Goal: Task Accomplishment & Management: Use online tool/utility

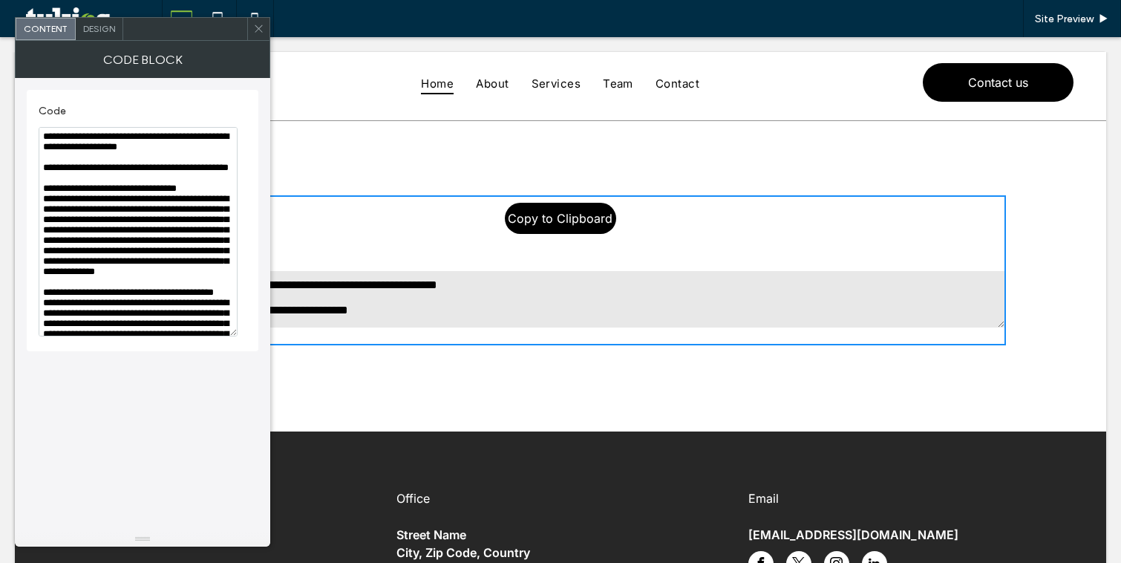
drag, startPoint x: 232, startPoint y: 194, endPoint x: 237, endPoint y: 351, distance: 157.5
click at [237, 337] on textarea "Code" at bounding box center [138, 232] width 199 height 210
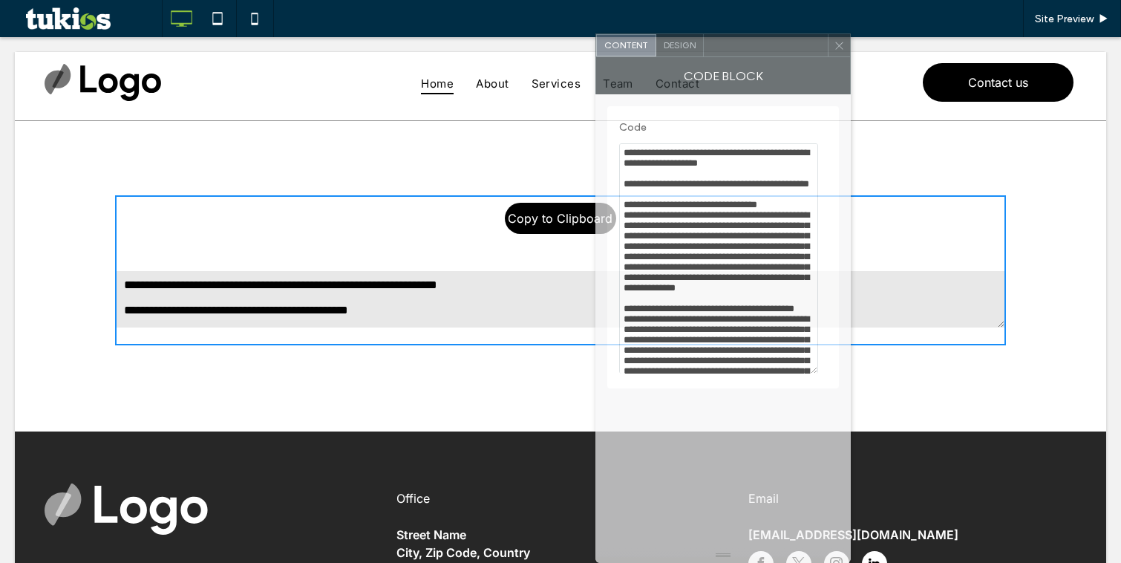
drag, startPoint x: 183, startPoint y: 43, endPoint x: 734, endPoint y: 67, distance: 551.6
click at [734, 67] on div "Content Design Code Block Code" at bounding box center [723, 298] width 255 height 530
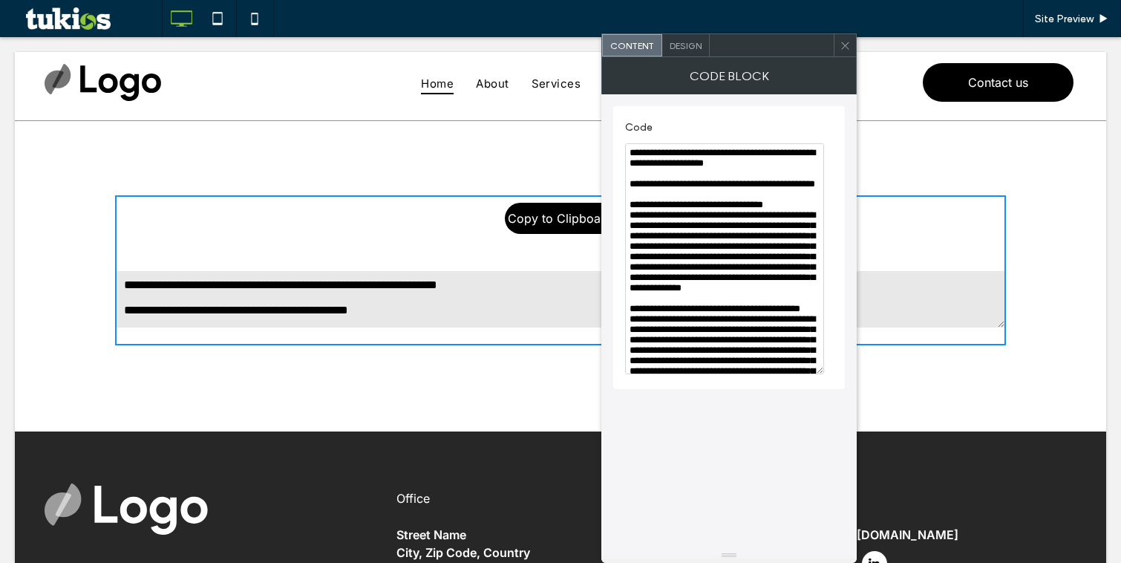
drag, startPoint x: 740, startPoint y: 62, endPoint x: 616, endPoint y: 65, distance: 124.8
click at [619, 65] on div "Code Block" at bounding box center [729, 75] width 255 height 37
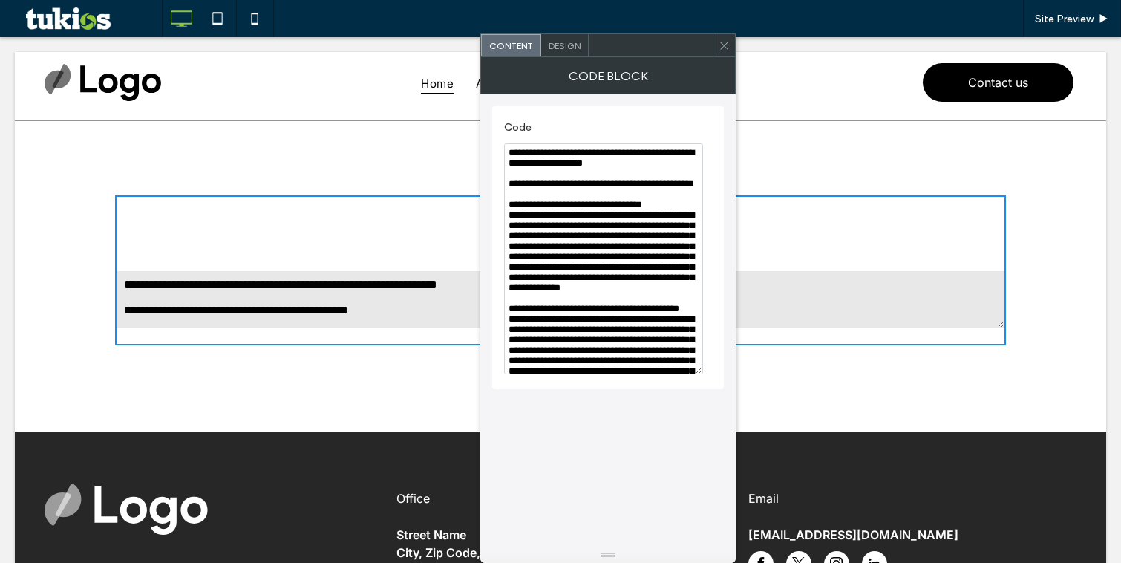
click at [725, 48] on icon at bounding box center [724, 45] width 11 height 11
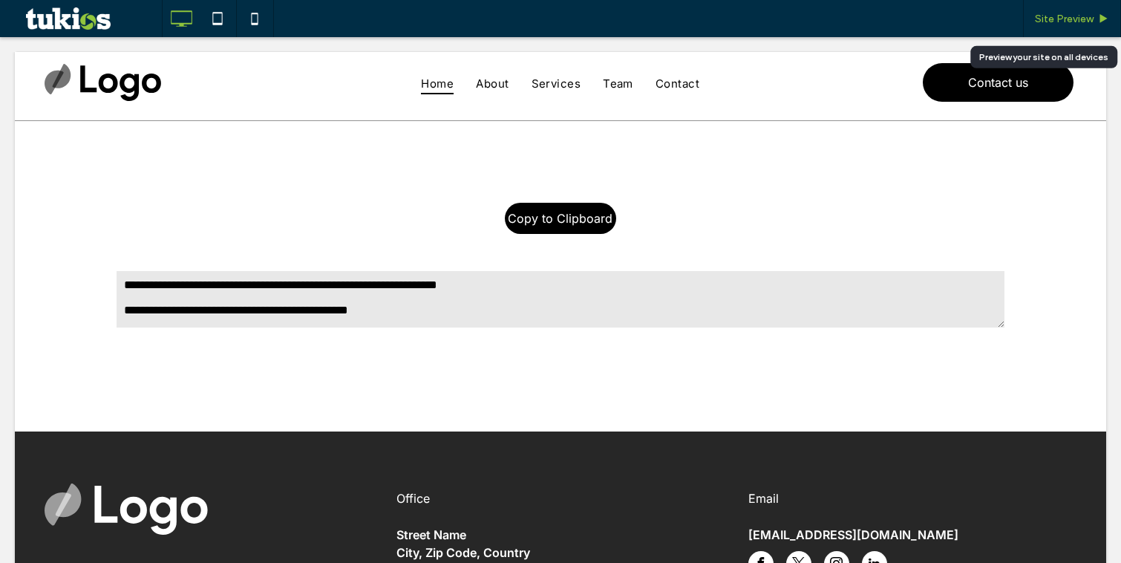
click at [1083, 16] on span "Site Preview" at bounding box center [1064, 19] width 59 height 13
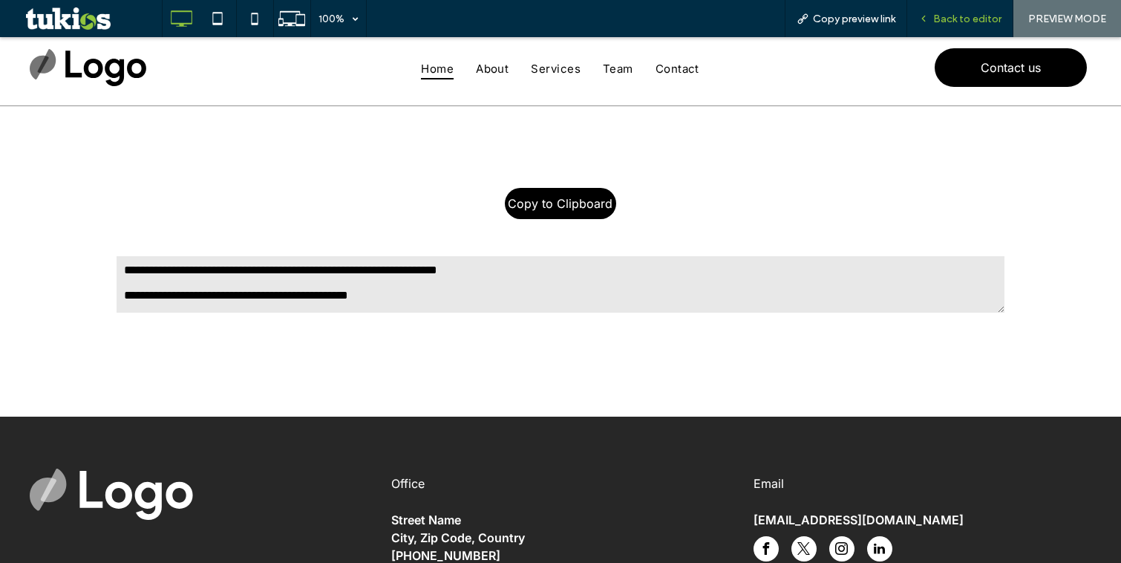
click at [975, 11] on div "Back to editor" at bounding box center [961, 18] width 106 height 37
click at [981, 18] on span "Back to editor" at bounding box center [968, 19] width 68 height 13
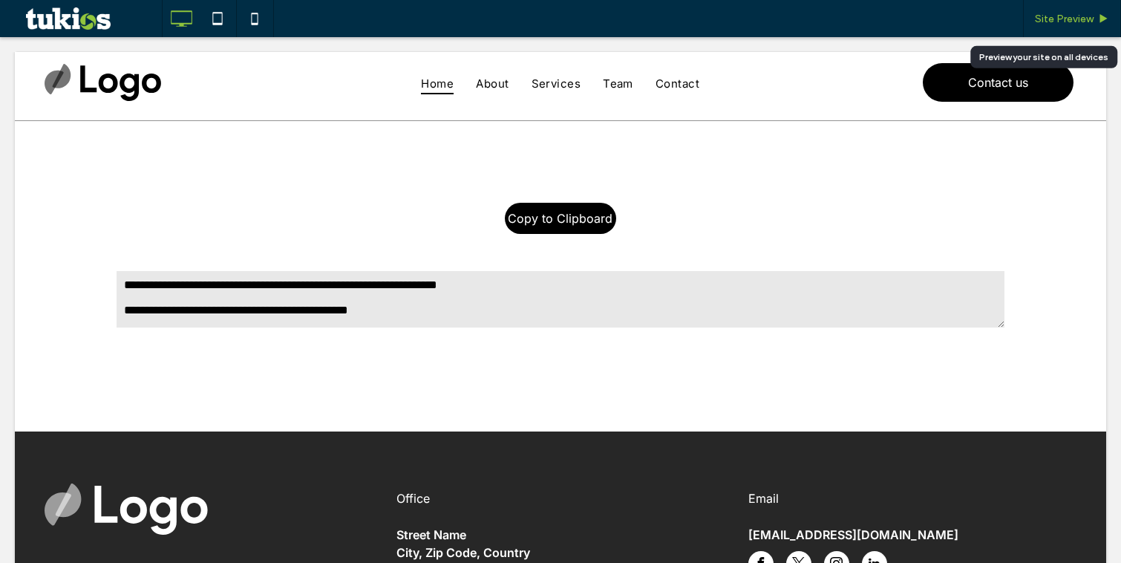
click at [1038, 16] on span "Site Preview" at bounding box center [1064, 19] width 59 height 13
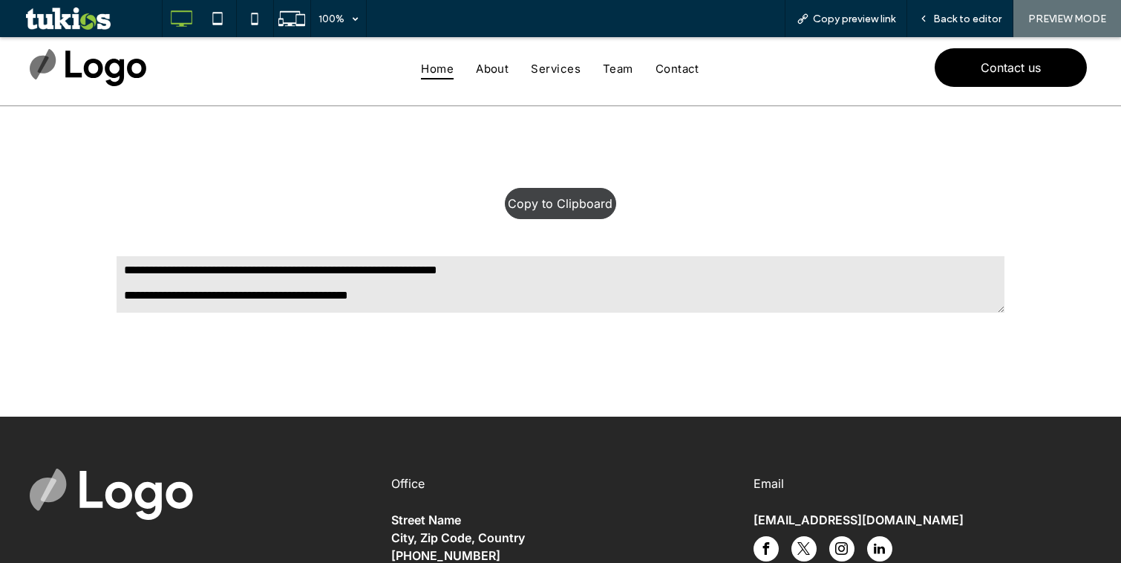
click at [563, 206] on span "Copy to Clipboard" at bounding box center [560, 204] width 105 height 30
click at [810, 209] on div "Copy to Clipboard" at bounding box center [560, 203] width 891 height 46
click at [712, 288] on textarea at bounding box center [560, 284] width 891 height 59
click at [720, 232] on div "Copy to Clipboard" at bounding box center [560, 255] width 891 height 150
